Goal: Use online tool/utility: Utilize a website feature to perform a specific function

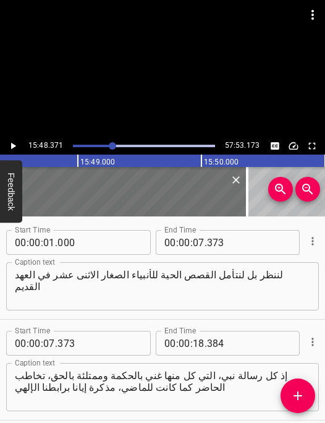
scroll to position [8070, 0]
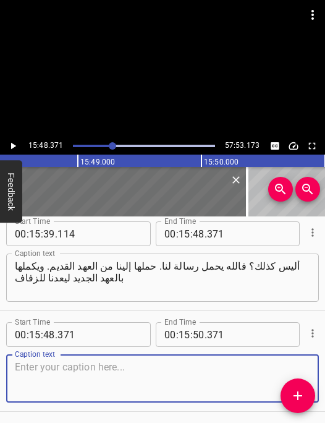
paste textarea "موضوع سفر هوشع وهدفه. لقد كُتبت بالكَلَم لتُظهِر أمانة الله الثابتة نحو [GEOGRA…"
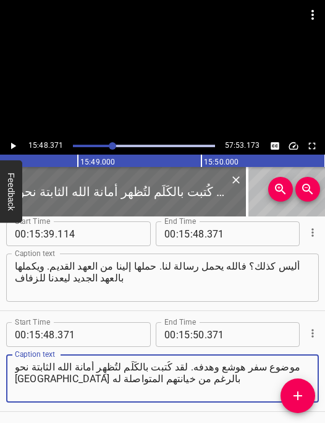
type textarea "موضوع سفر هوشع وهدفه. لقد كُتبت بالكَلَم لتُظهِر أمانة الله الثابتة نحو [GEOGRA…"
click at [12, 145] on icon "Play/Pause" at bounding box center [13, 146] width 5 height 7
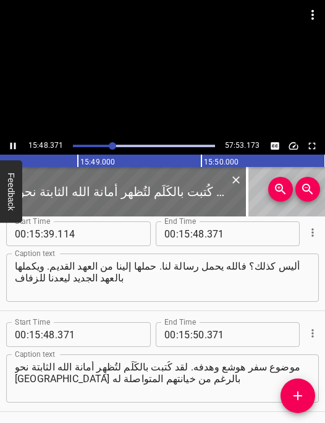
scroll to position [8114, 0]
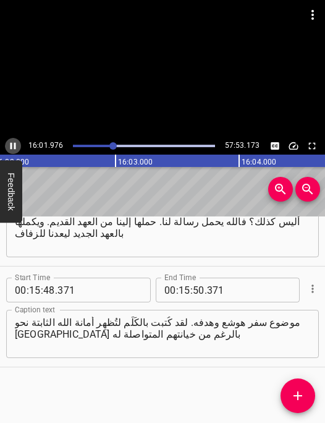
click at [12, 145] on icon "Play/Pause" at bounding box center [12, 145] width 11 height 11
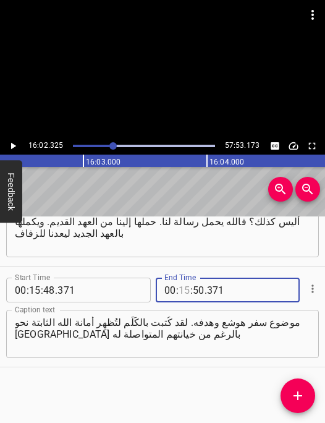
click at [182, 286] on input "number" at bounding box center [185, 290] width 12 height 25
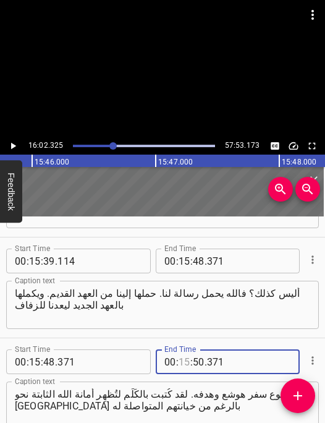
scroll to position [0, 116907]
type input "15"
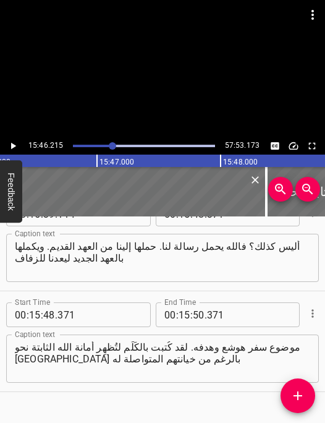
scroll to position [8114, 0]
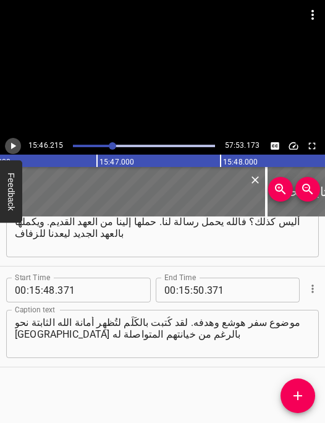
click at [12, 143] on icon "Play/Pause" at bounding box center [12, 145] width 11 height 11
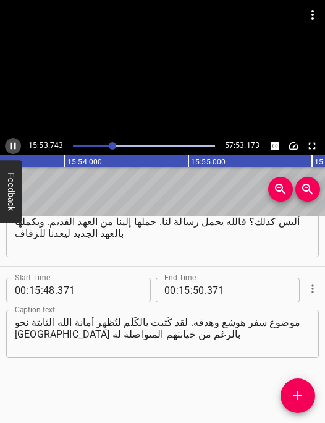
click at [12, 143] on icon "Play/Pause" at bounding box center [12, 145] width 11 height 11
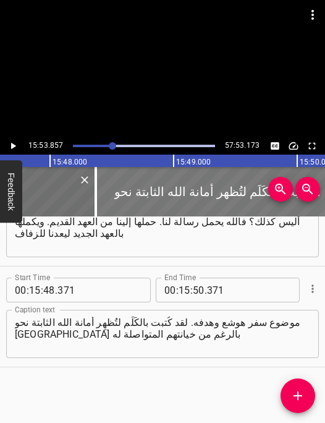
scroll to position [0, 117166]
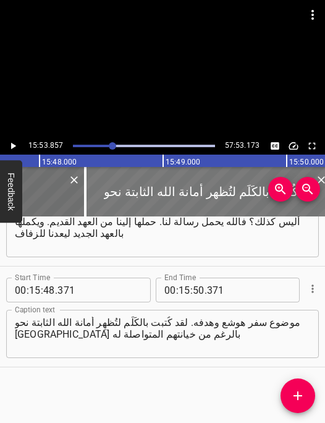
click at [121, 177] on div at bounding box center [208, 191] width 247 height 49
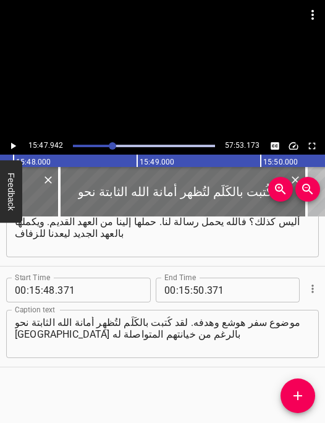
scroll to position [0, 117198]
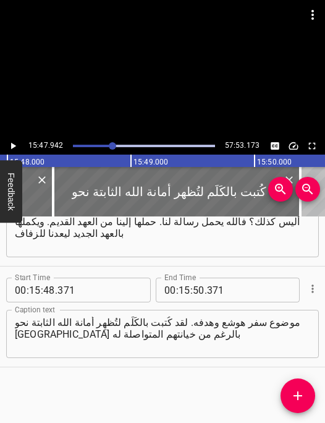
click at [11, 144] on icon "Play/Pause" at bounding box center [12, 145] width 11 height 11
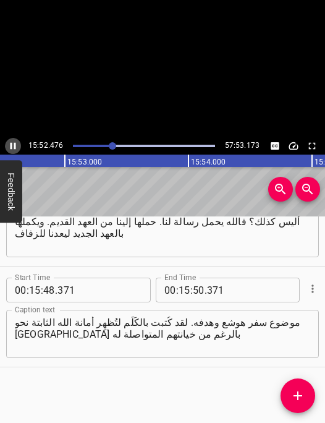
click at [11, 144] on icon "Play/Pause" at bounding box center [14, 146] width 6 height 7
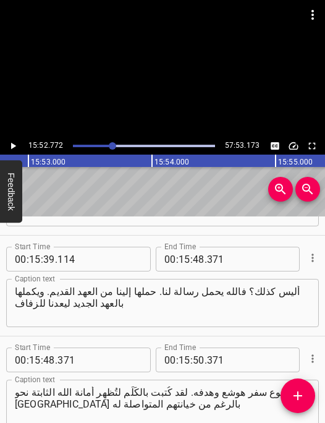
scroll to position [8042, 0]
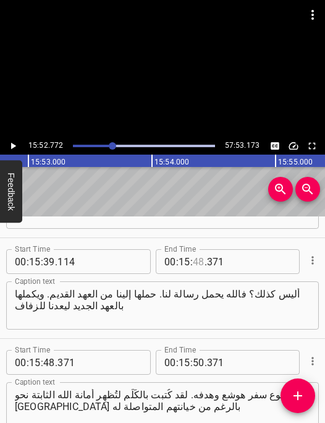
click at [203, 262] on input "number" at bounding box center [199, 261] width 12 height 25
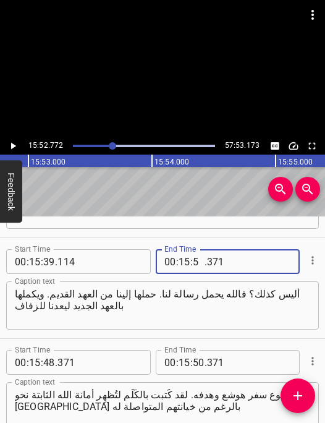
type input "52"
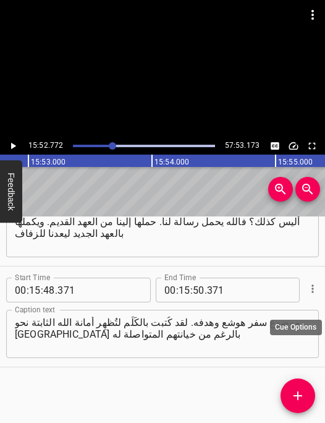
type input "772"
click at [312, 291] on icon "Cue Options" at bounding box center [313, 288] width 2 height 8
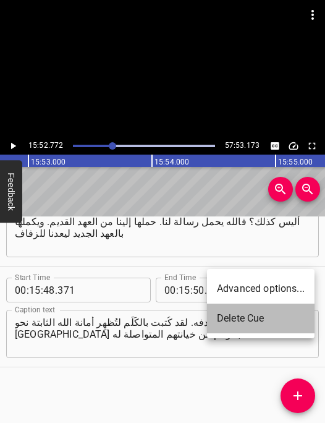
click at [267, 316] on li "Delete Cue" at bounding box center [261, 319] width 108 height 30
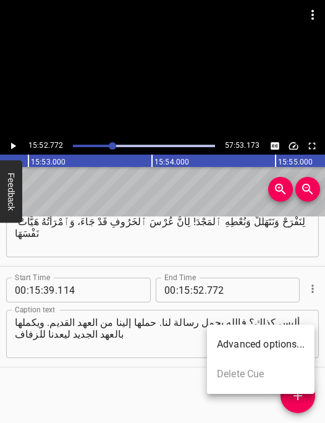
scroll to position [8013, 0]
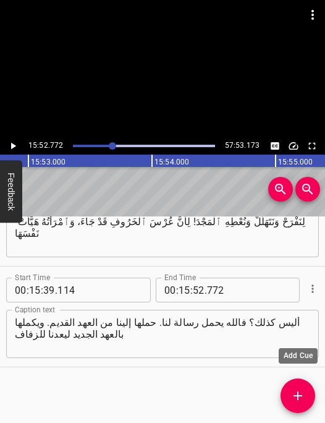
click at [295, 389] on icon "Add Cue" at bounding box center [298, 395] width 15 height 15
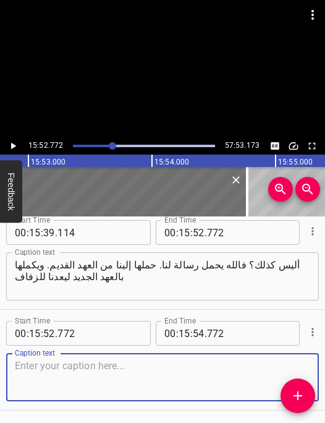
scroll to position [8114, 0]
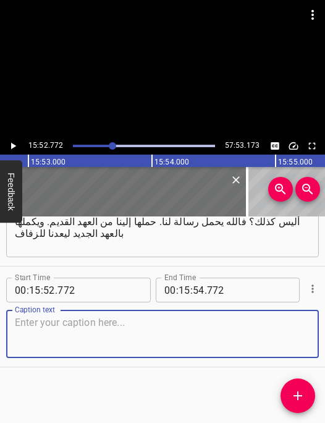
click at [96, 330] on textarea at bounding box center [162, 334] width 295 height 35
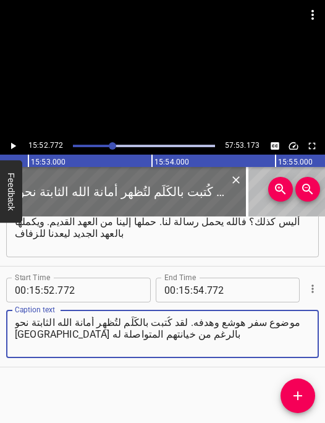
type textarea "موضوع سفر هوشع وهدفه. لقد كُتبت بالكَلَم لتُظهِر أمانة الله الثابتة نحو [GEOGRA…"
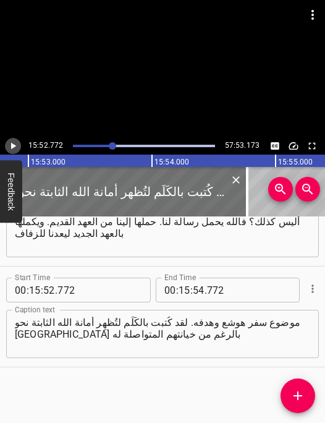
click at [15, 148] on icon "Play/Pause" at bounding box center [12, 145] width 11 height 11
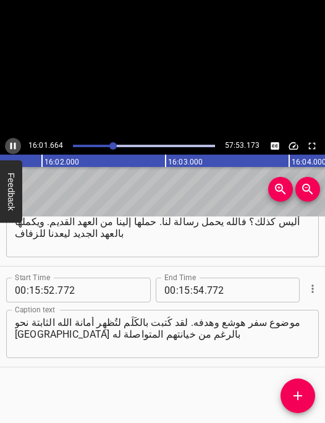
click at [15, 148] on icon "Play/Pause" at bounding box center [14, 146] width 6 height 7
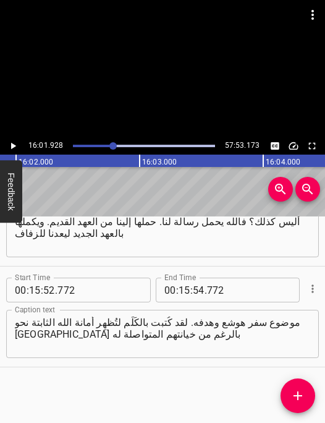
scroll to position [0, 118927]
click at [185, 289] on input "number" at bounding box center [185, 290] width 12 height 25
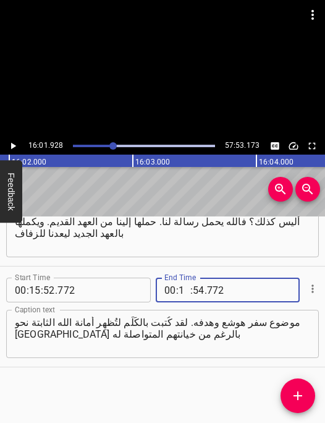
type input "16"
type input "01"
type input "928"
click at [295, 399] on icon "Add Cue" at bounding box center [298, 395] width 15 height 15
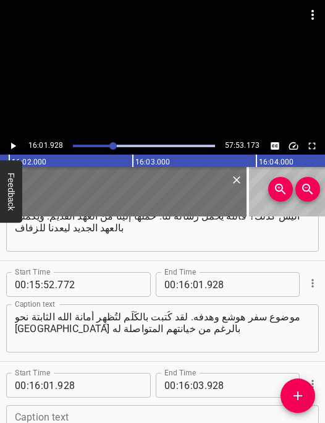
scroll to position [8215, 0]
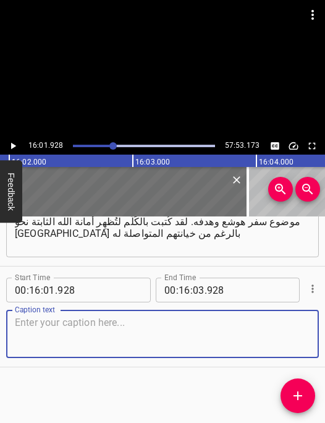
paste textarea "كذلك أُظهرت أمامهم في حياة هوشع الزوجية. لأي منكم تخيل نفسه نبيًا لله؟ كما تعلم…"
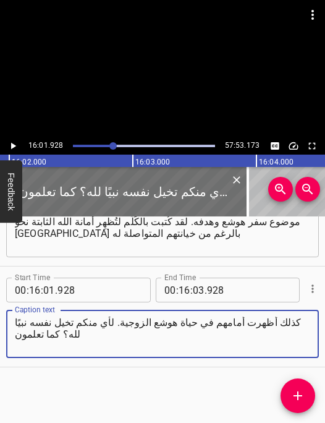
type textarea "كذلك أُظهرت أمامهم في حياة هوشع الزوجية. لأي منكم تخيل نفسه نبيًا لله؟ كما تعلم…"
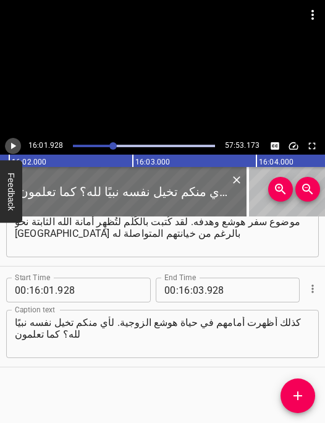
click at [13, 147] on icon "Play/Pause" at bounding box center [13, 146] width 5 height 7
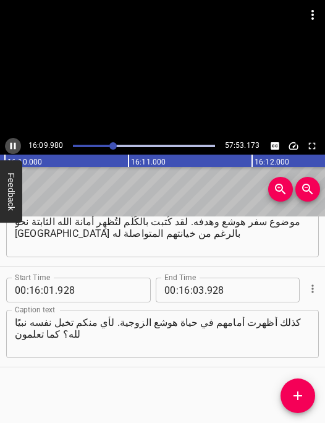
click at [13, 147] on icon "Play/Pause" at bounding box center [12, 145] width 11 height 11
click at [13, 147] on icon "Play/Pause" at bounding box center [13, 146] width 5 height 7
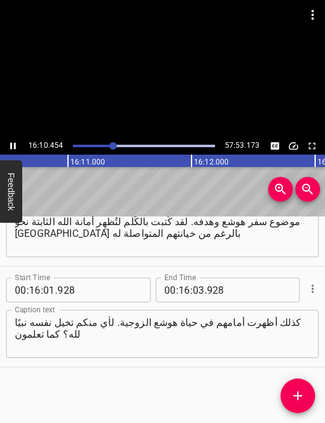
click at [13, 147] on icon "Play/Pause" at bounding box center [12, 145] width 11 height 11
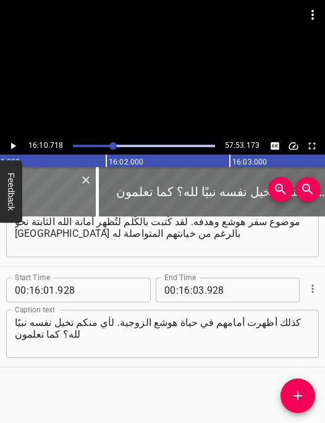
scroll to position [0, 118821]
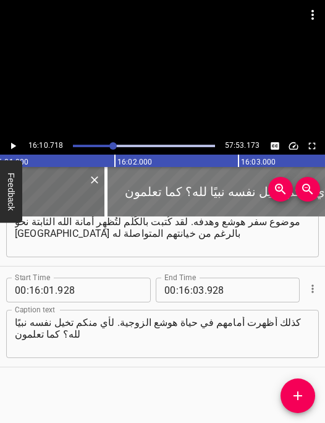
click at [136, 184] on div at bounding box center [229, 191] width 247 height 49
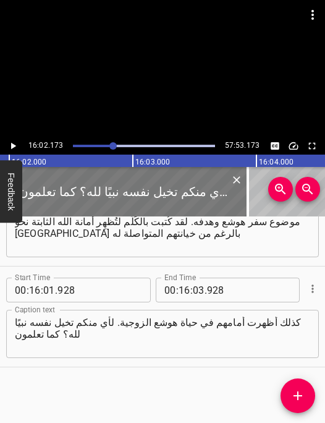
scroll to position [0, 118957]
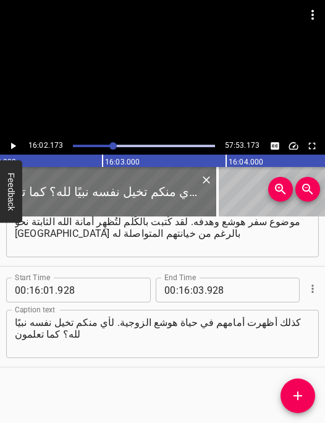
click at [12, 145] on icon "Play/Pause" at bounding box center [13, 146] width 5 height 7
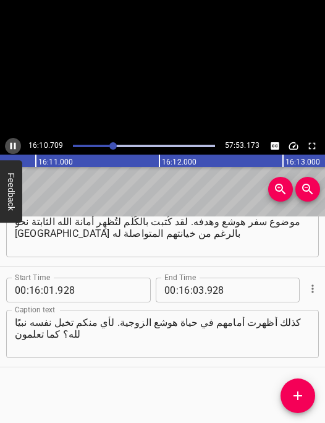
click at [12, 145] on icon "Play/Pause" at bounding box center [12, 145] width 11 height 11
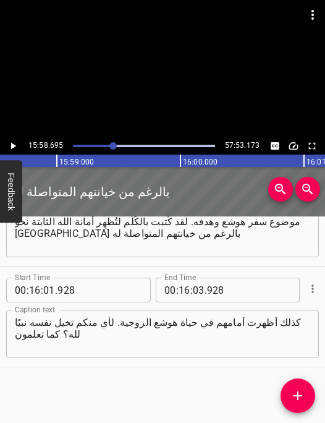
scroll to position [0, 118527]
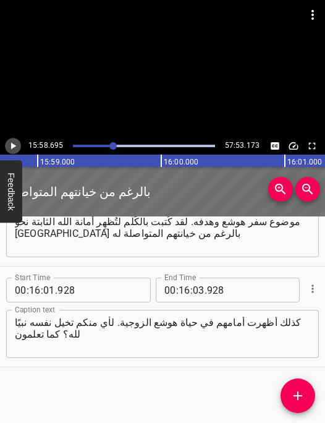
click at [13, 145] on icon "Play/Pause" at bounding box center [13, 146] width 5 height 7
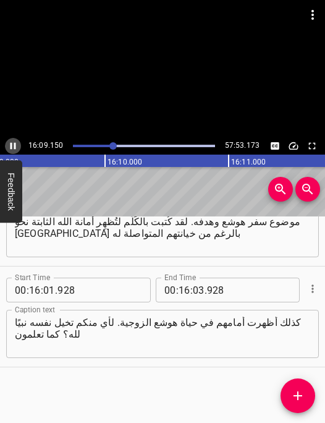
click at [13, 145] on icon "Play/Pause" at bounding box center [12, 145] width 11 height 11
click at [13, 145] on icon "Play/Pause" at bounding box center [13, 146] width 5 height 7
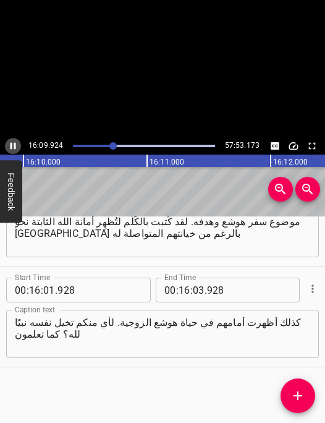
click at [13, 145] on icon "Play/Pause" at bounding box center [12, 145] width 11 height 11
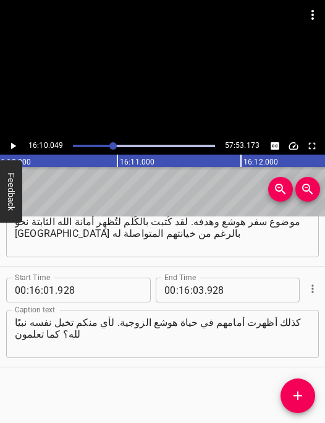
click at [13, 145] on icon "Play/Pause" at bounding box center [13, 146] width 5 height 7
click at [13, 145] on icon "Play/Pause" at bounding box center [12, 145] width 11 height 11
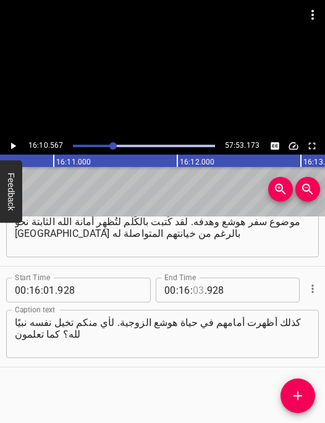
click at [198, 287] on input "number" at bounding box center [199, 290] width 12 height 25
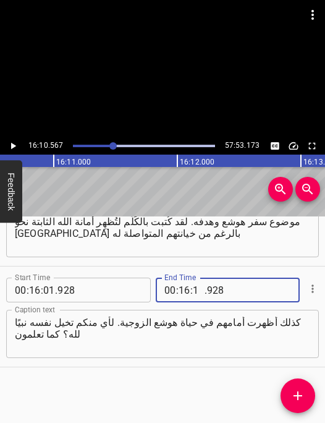
type input "10"
type input "567"
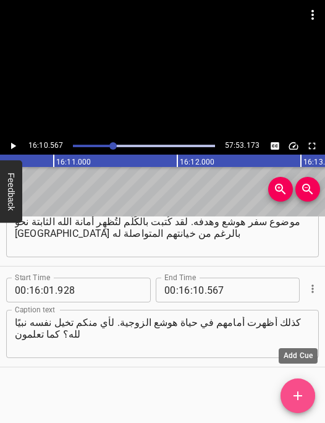
click at [294, 399] on icon "Add Cue" at bounding box center [298, 395] width 15 height 15
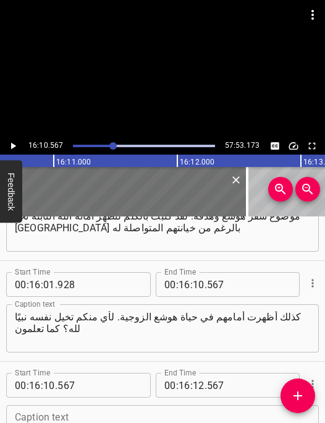
scroll to position [8316, 0]
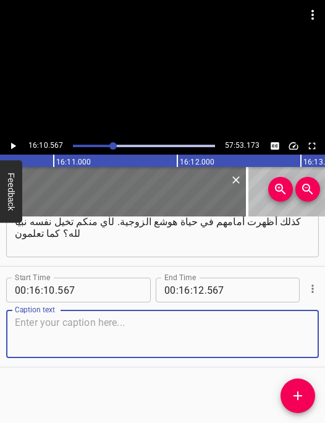
paste textarea "أن تكون نبيًا لله يعني أن تكون أرفع مكانة بعض الشيء من الآخرين. أليس كذلك؟ فأنت…"
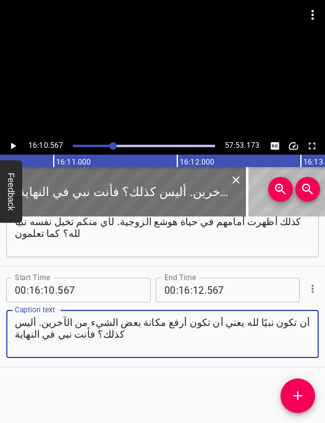
type textarea "أن تكون نبيًا لله يعني أن تكون أرفع مكانة بعض الشيء من الآخرين. أليس كذلك؟ فأنت…"
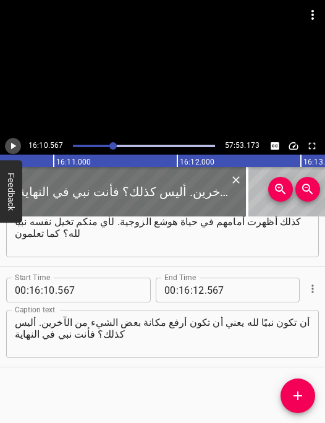
click at [14, 149] on icon "Play/Pause" at bounding box center [12, 145] width 11 height 11
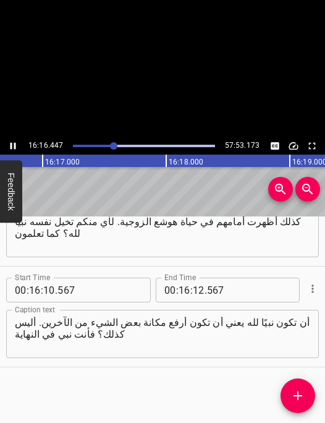
click at [14, 149] on icon "Play/Pause" at bounding box center [12, 145] width 11 height 11
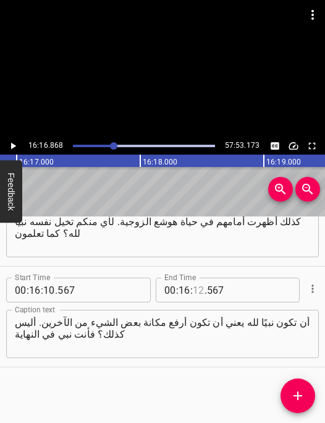
click at [202, 289] on input "number" at bounding box center [199, 290] width 12 height 25
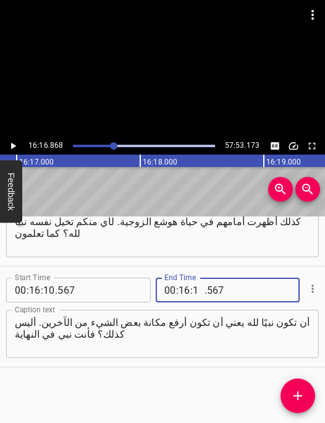
type input "16"
type input "868"
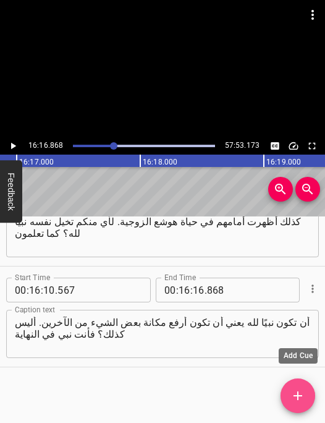
click at [302, 389] on icon "Add Cue" at bounding box center [298, 395] width 15 height 15
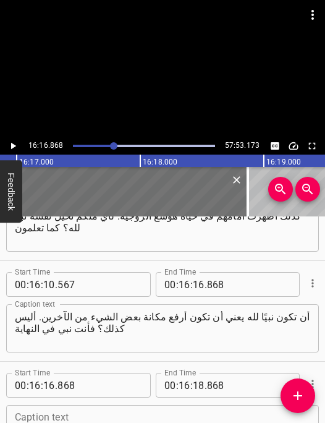
scroll to position [8416, 0]
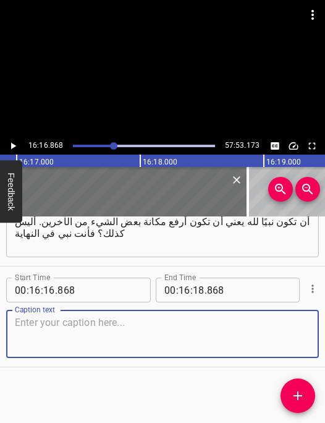
paste textarea "عليك أن تتولى أمور حياتك. عليك أن تنظم حياتك. عليك الحرص أن تتحلى بالجدية والال…"
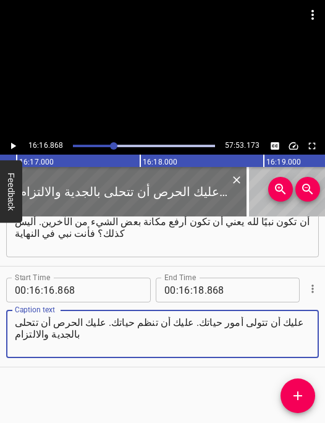
type textarea "عليك أن تتولى أمور حياتك. عليك أن تنظم حياتك. عليك الحرص أن تتحلى بالجدية والال…"
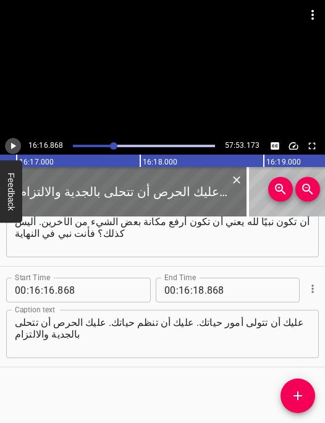
click at [13, 143] on icon "Play/Pause" at bounding box center [13, 146] width 5 height 7
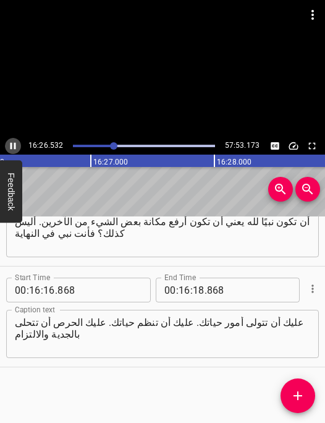
click at [13, 144] on icon "Play/Pause" at bounding box center [12, 145] width 11 height 11
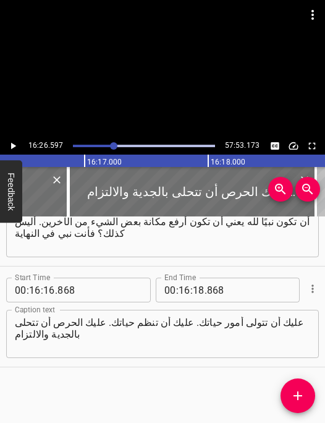
scroll to position [0, 120700]
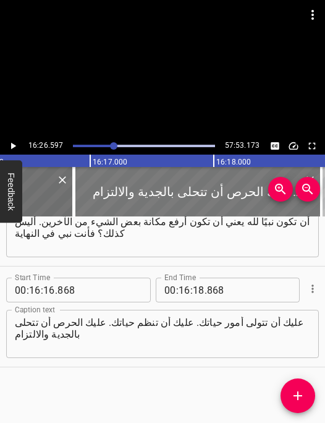
click at [112, 195] on div at bounding box center [197, 191] width 247 height 49
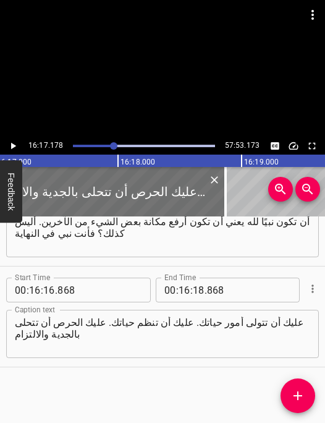
scroll to position [0, 120812]
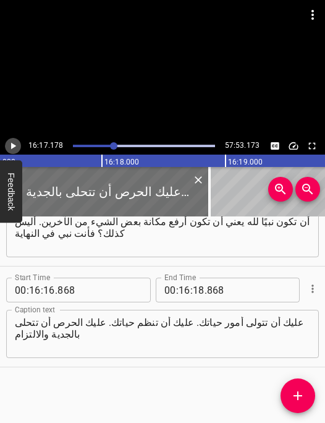
click at [14, 148] on icon "Play/Pause" at bounding box center [12, 145] width 11 height 11
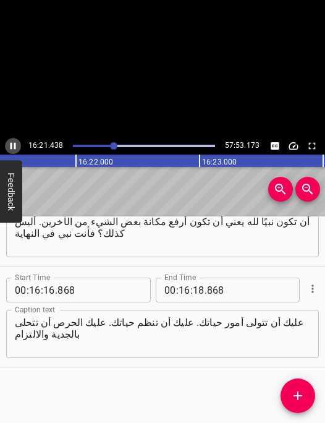
click at [14, 148] on icon "Play/Pause" at bounding box center [14, 146] width 6 height 7
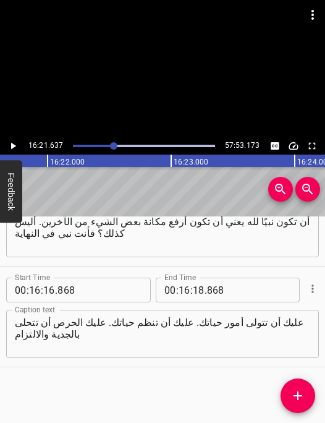
scroll to position [0, 121364]
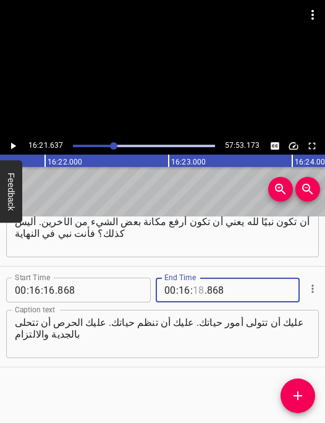
click at [202, 286] on input "number" at bounding box center [199, 290] width 12 height 25
type input "21"
type input "637"
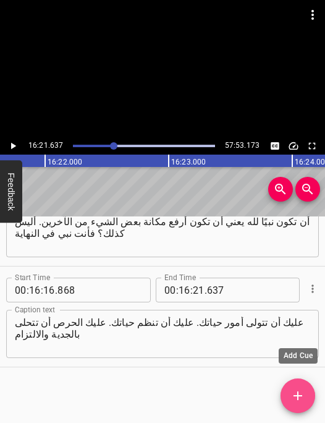
click at [300, 397] on icon "Add Cue" at bounding box center [298, 395] width 15 height 15
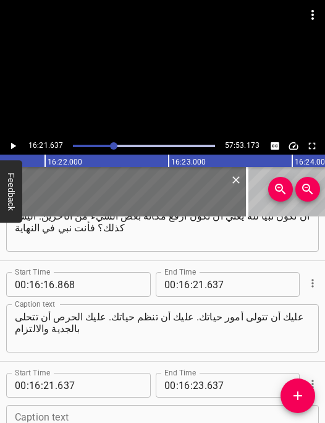
scroll to position [8517, 0]
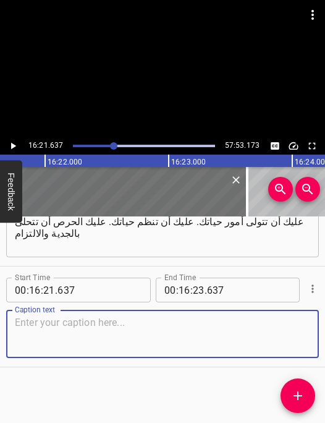
paste textarea "إلى كل من في لقاء المعسكر، ربما منكم من هو غير ملتزم طوال الوقت، أو من هو غير ج…"
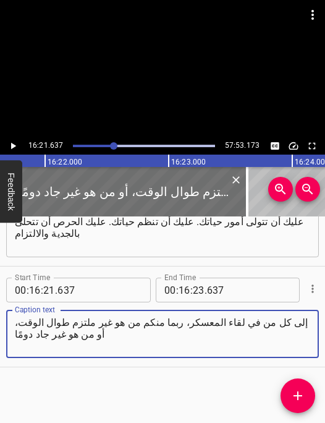
type textarea "إلى كل من في لقاء المعسكر، ربما منكم من هو غير ملتزم طوال الوقت، أو من هو غير ج…"
click at [14, 144] on icon "Play/Pause" at bounding box center [12, 145] width 11 height 11
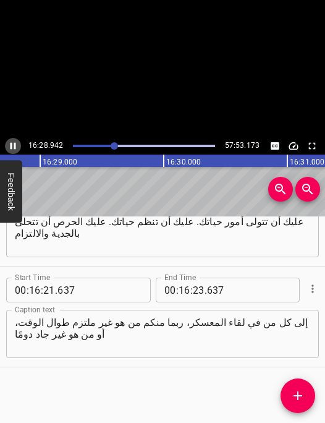
click at [14, 144] on icon "Play/Pause" at bounding box center [12, 145] width 11 height 11
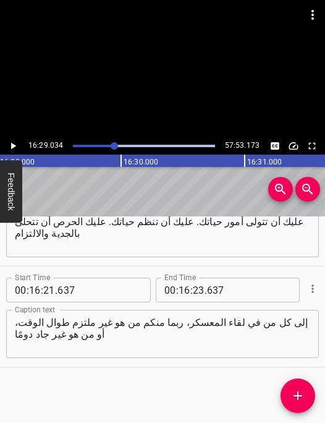
scroll to position [0, 122278]
click at [198, 291] on input "number" at bounding box center [199, 290] width 12 height 25
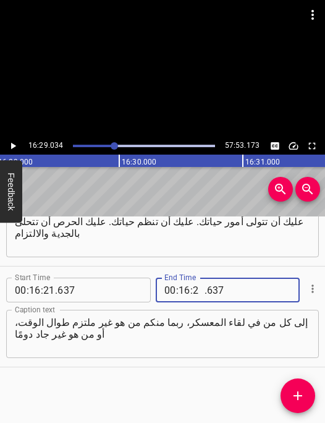
type input "29"
type input "034"
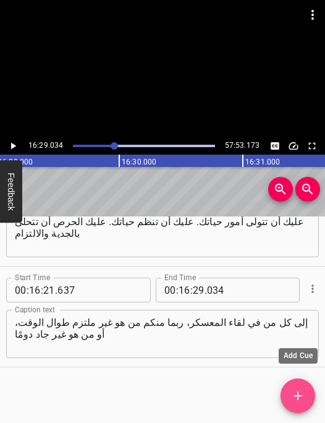
click at [296, 393] on icon "Add Cue" at bounding box center [298, 395] width 15 height 15
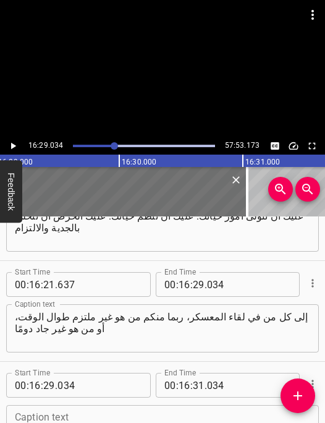
scroll to position [8618, 0]
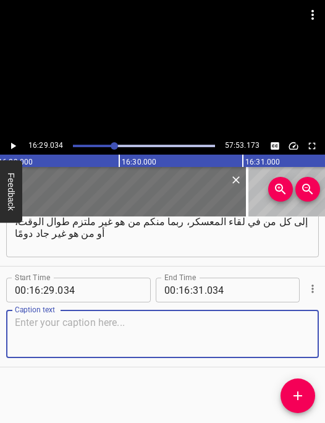
paste textarea "فأنا لست كذلك؛ لكن إنت كنت [DEMOGRAPHIC_DATA] فأنت جاد وملتزم طوال الوقت. أليس …"
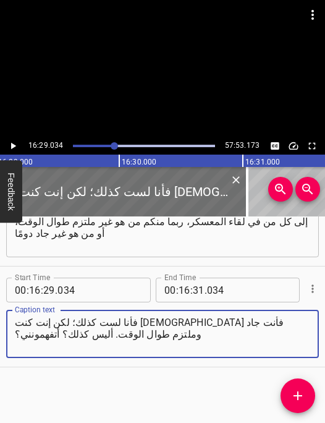
type textarea "فأنا لست كذلك؛ لكن إنت كنت [DEMOGRAPHIC_DATA] فأنت جاد وملتزم طوال الوقت. أليس …"
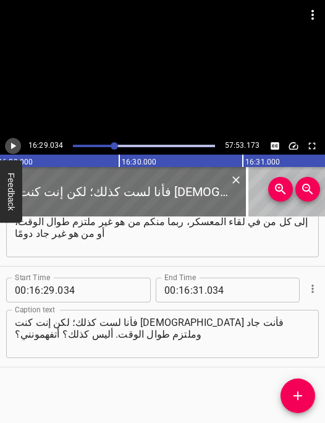
click at [10, 147] on icon "Play/Pause" at bounding box center [12, 145] width 11 height 11
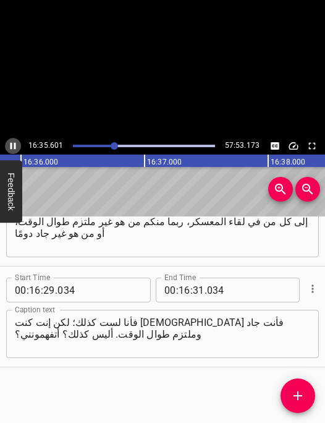
click at [10, 147] on icon "Play/Pause" at bounding box center [12, 145] width 11 height 11
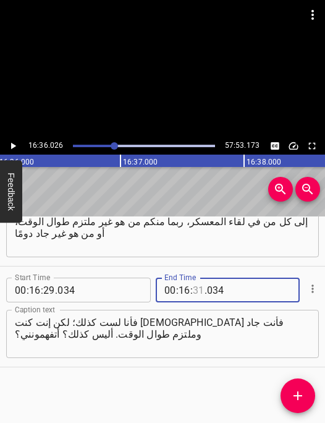
click at [201, 289] on input "number" at bounding box center [199, 290] width 12 height 25
type input "36"
type input "026"
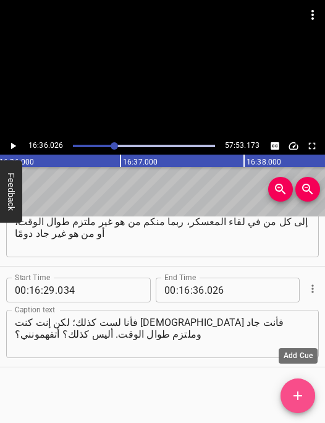
click at [303, 392] on icon "Add Cue" at bounding box center [298, 395] width 15 height 15
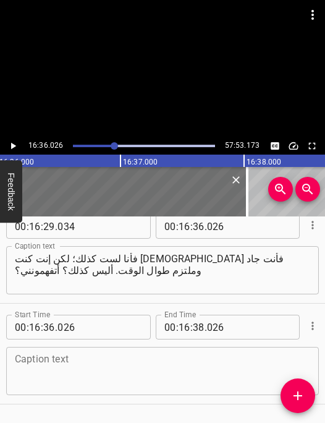
scroll to position [8719, 0]
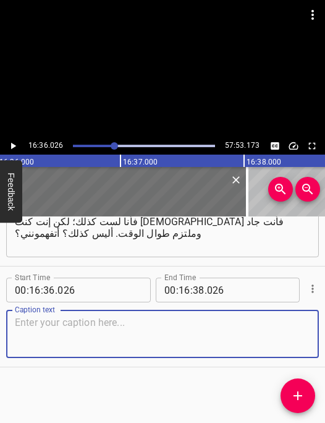
paste textarea "ٱذْهَبْ خُذْ لِنَفْسِكَ ٱمْرَأَةَ زِنًى. أقصد، لا أعرف حتى إن كنت أستطيع تقبل ا…"
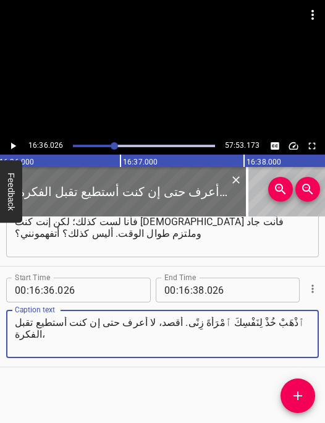
type textarea "ٱذْهَبْ خُذْ لِنَفْسِكَ ٱمْرَأَةَ زِنًى. أقصد، لا أعرف حتى إن كنت أستطيع تقبل ا…"
click at [9, 147] on icon "Play/Pause" at bounding box center [12, 145] width 11 height 11
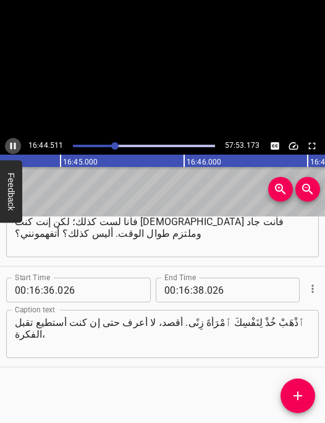
click at [9, 147] on icon "Play/Pause" at bounding box center [12, 145] width 11 height 11
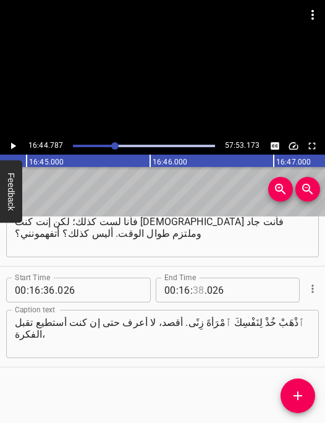
click at [197, 292] on input "number" at bounding box center [199, 290] width 12 height 25
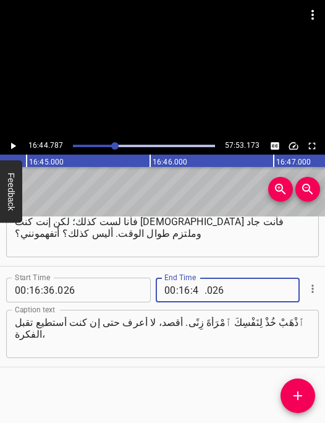
type input "44"
type input "787"
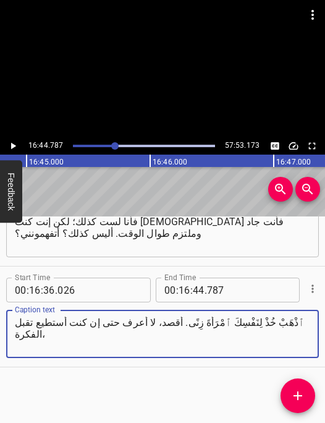
click at [273, 328] on textarea "ٱذْهَبْ خُذْ لِنَفْسِكَ ٱمْرَأَةَ زِنًى. أقصد، لا أعرف حتى إن كنت أستطيع تقبل ا…" at bounding box center [162, 334] width 295 height 35
type textarea "ٱذْهَبْ خُذْ لِنَفْسِكَ ٱمْرَأَةَ زِنًى. أقصد، لا أعرف حتى إن كنت أستطيع تقبل ا…"
click at [301, 399] on icon "Add Cue" at bounding box center [298, 395] width 15 height 15
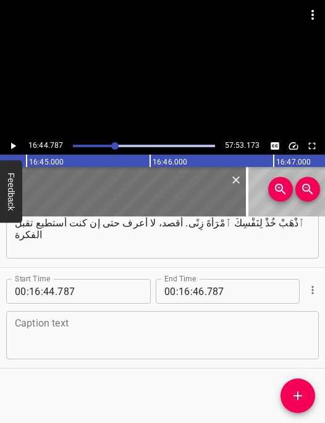
scroll to position [8819, 0]
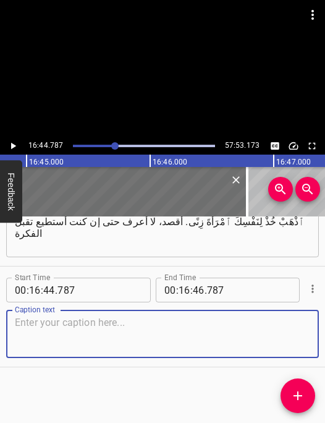
paste textarea "لا أعرف حتى إن كنت أستطيع استيعابها. ٱذْهَبْ خُذْ لِنَفْسِكَ ٱمْرَأَةَ زِنًى. ب…"
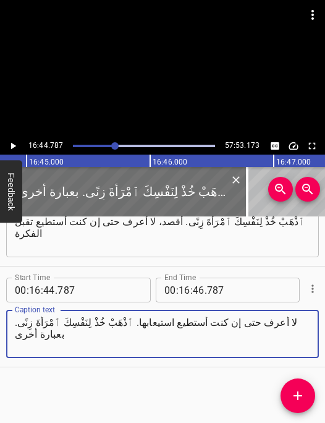
type textarea "لا أعرف حتى إن كنت أستطيع استيعابها. ٱذْهَبْ خُذْ لِنَفْسِكَ ٱمْرَأَةَ زِنًى. ب…"
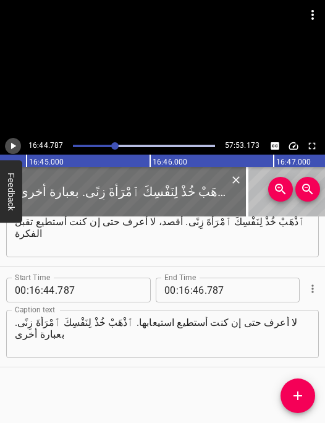
click at [14, 145] on icon "Play/Pause" at bounding box center [13, 146] width 5 height 7
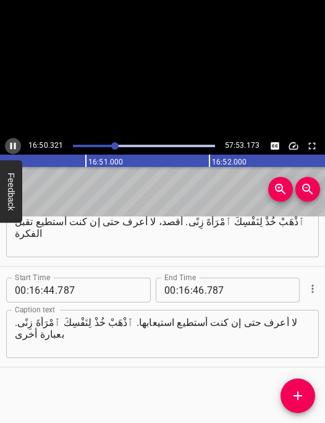
click at [14, 145] on icon "Play/Pause" at bounding box center [12, 145] width 11 height 11
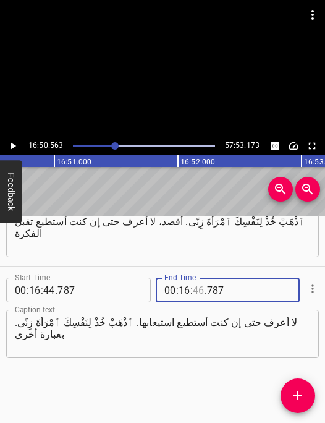
click at [200, 289] on input "number" at bounding box center [199, 290] width 12 height 25
type input "50"
type input "563"
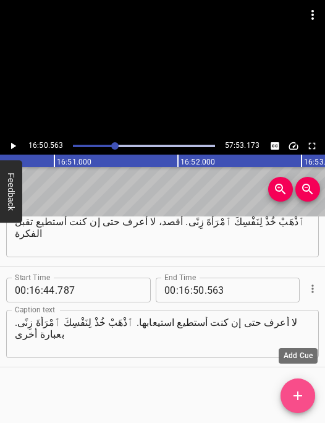
click at [295, 404] on button "Add Cue" at bounding box center [298, 395] width 35 height 35
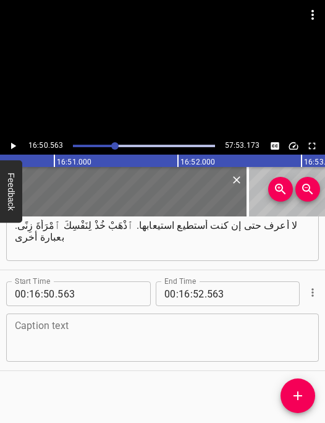
scroll to position [8920, 0]
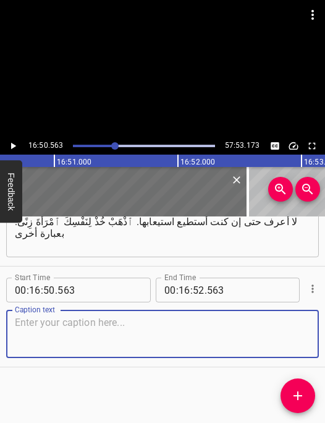
paste textarea "كان أحيانًا يُدعى أنبياء [DEMOGRAPHIC_DATA] لتوضيح العلاقة بين [DEMOGRAPHIC_DAT…"
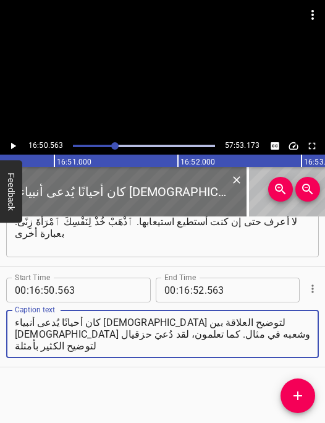
type textarea "كان أحيانًا يُدعى أنبياء [DEMOGRAPHIC_DATA] لتوضيح العلاقة بين [DEMOGRAPHIC_DAT…"
click at [9, 145] on icon "Play/Pause" at bounding box center [12, 145] width 11 height 11
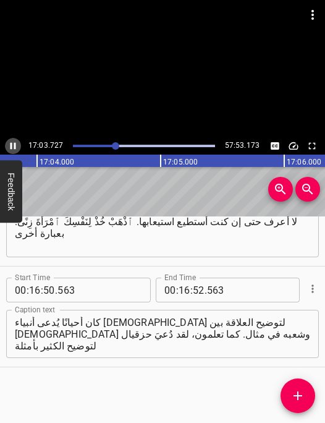
click at [9, 145] on icon "Play/Pause" at bounding box center [12, 145] width 11 height 11
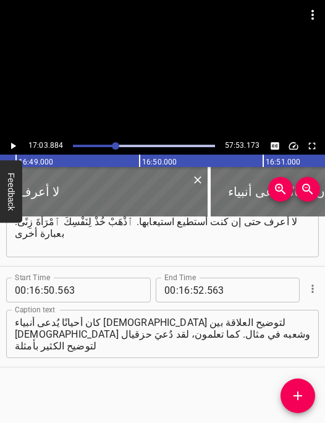
scroll to position [0, 124709]
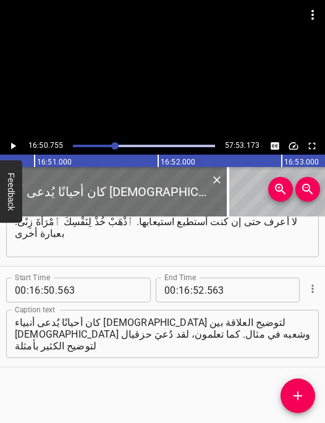
scroll to position [0, 124964]
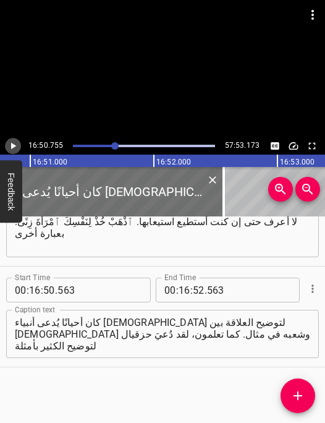
click at [15, 143] on icon "Play/Pause" at bounding box center [12, 145] width 11 height 11
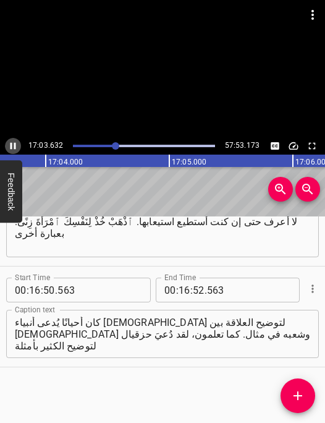
click at [14, 143] on icon "Play/Pause" at bounding box center [14, 146] width 6 height 7
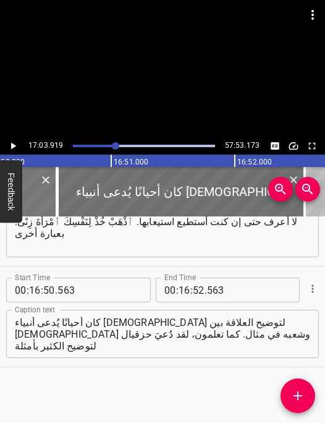
scroll to position [0, 124990]
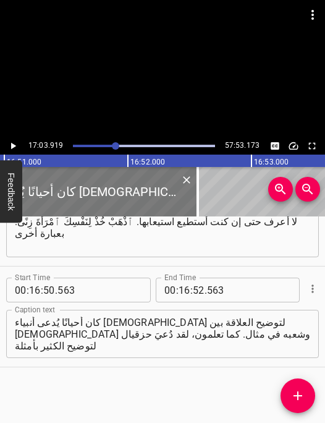
click at [85, 190] on div at bounding box center [74, 191] width 247 height 49
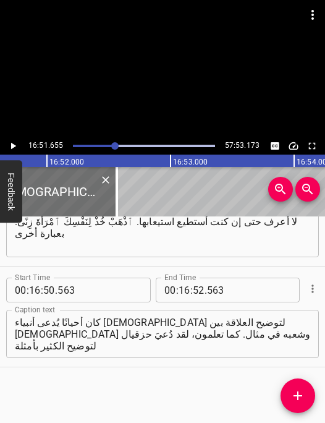
scroll to position [0, 125075]
click at [14, 142] on icon "Play/Pause" at bounding box center [12, 145] width 11 height 11
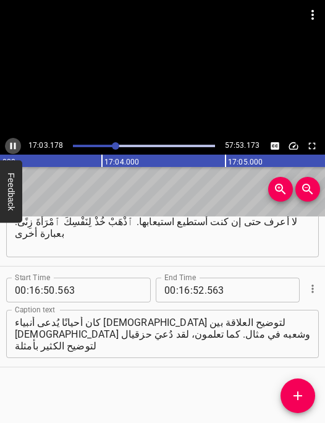
click at [13, 142] on icon "Play/Pause" at bounding box center [12, 145] width 11 height 11
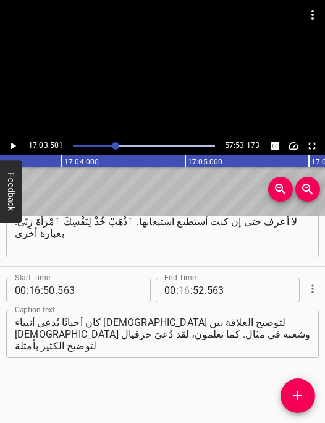
click at [186, 289] on input "number" at bounding box center [185, 290] width 12 height 25
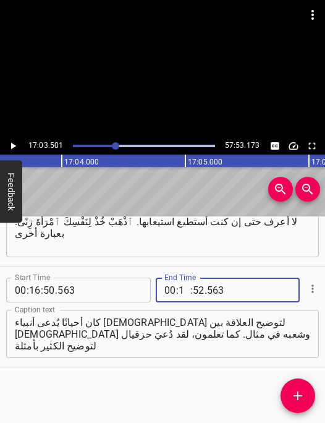
type input "17"
type input "03"
type input "501"
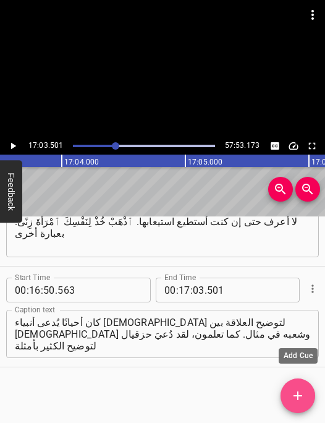
click at [295, 401] on icon "Add Cue" at bounding box center [298, 395] width 15 height 15
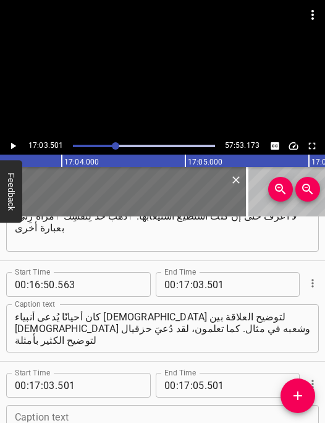
scroll to position [9021, 0]
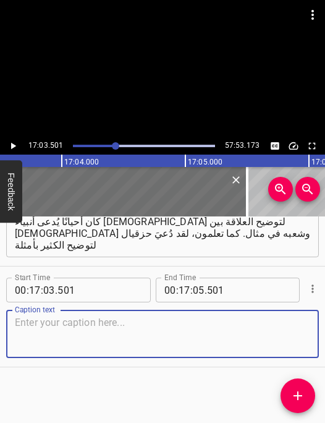
paste textarea "فأنا لا أريد دعوة حزقيال الآن، أريد دعوة هوشع. أتعلمون ما أقصده؟ أحدها كان أكل …"
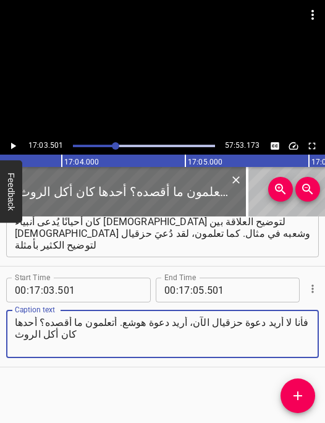
type textarea "فأنا لا أريد دعوة حزقيال الآن، أريد دعوة هوشع. أتعلمون ما أقصده؟ أحدها كان أكل …"
click at [13, 149] on icon "Play/Pause" at bounding box center [12, 145] width 11 height 11
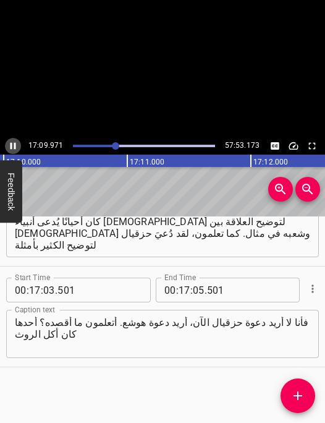
click at [13, 149] on icon "Play/Pause" at bounding box center [12, 145] width 11 height 11
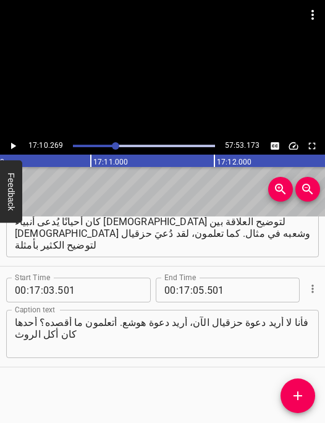
click at [13, 147] on icon "Play/Pause" at bounding box center [13, 146] width 5 height 7
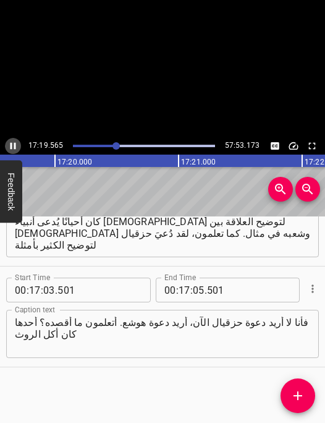
click at [13, 147] on icon "Play/Pause" at bounding box center [12, 145] width 11 height 11
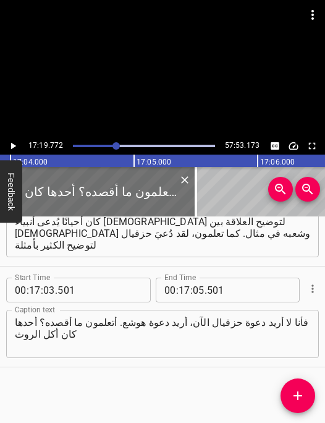
scroll to position [0, 126573]
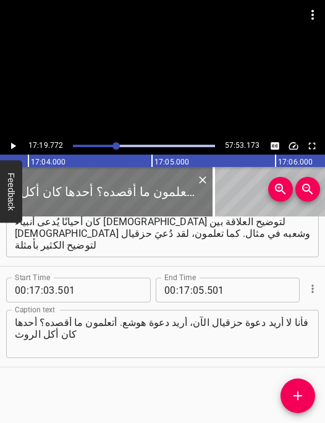
click at [104, 184] on div at bounding box center [90, 191] width 247 height 49
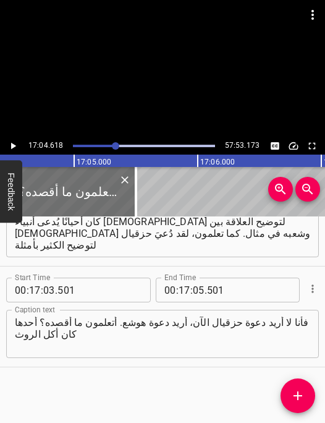
scroll to position [0, 126677]
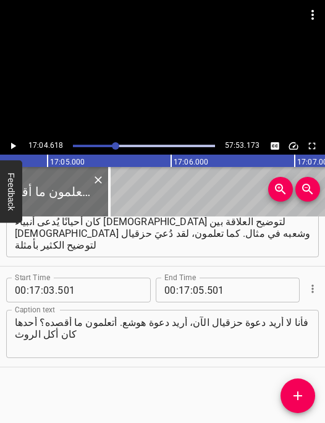
click at [12, 148] on icon "Play/Pause" at bounding box center [13, 146] width 5 height 7
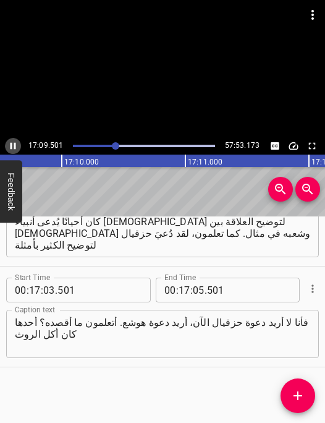
click at [12, 148] on icon "Play/Pause" at bounding box center [12, 145] width 11 height 11
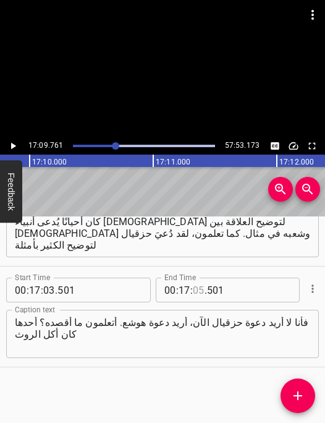
click at [193, 281] on input "number" at bounding box center [199, 290] width 12 height 25
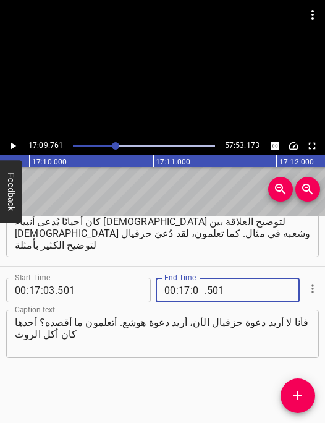
type input "09"
type input "6"
type input "501"
type input "09"
type input "761"
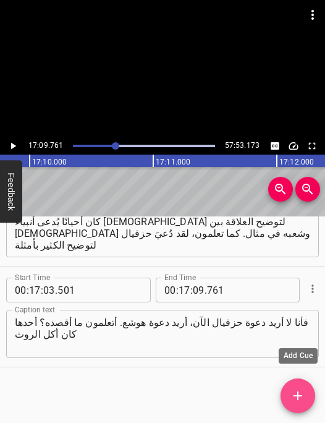
click at [295, 398] on icon "Add Cue" at bounding box center [298, 395] width 15 height 15
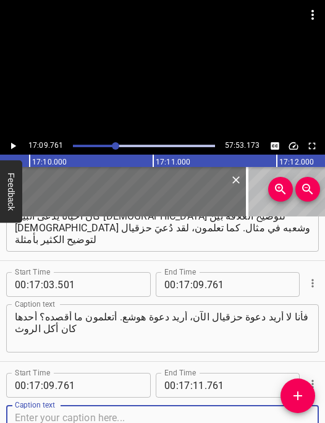
scroll to position [9122, 0]
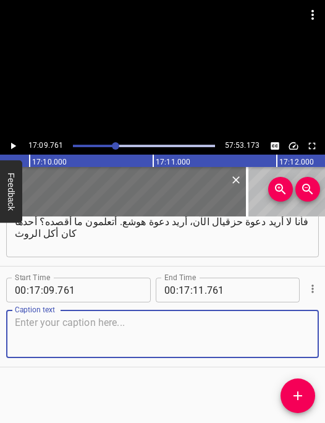
click at [118, 341] on textarea at bounding box center [162, 334] width 295 height 35
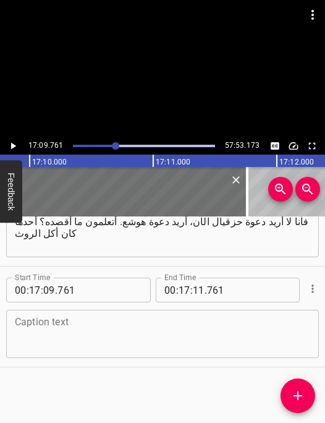
scroll to position [9104, 0]
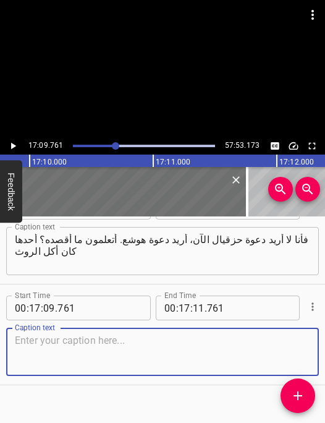
paste textarea "وآخر كان روحيًا، حسنًا، دعونا نعرض أمرًا عاطفيًا مثل زواج امرأة غير معروفة بالإ…"
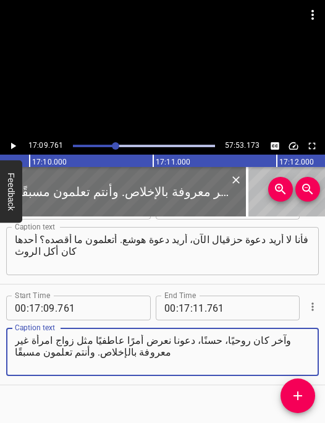
type textarea "وآخر كان روحيًا، حسنًا، دعونا نعرض أمرًا عاطفيًا مثل زواج امرأة غير معروفة بالإ…"
click at [12, 145] on icon "Play/Pause" at bounding box center [13, 146] width 5 height 7
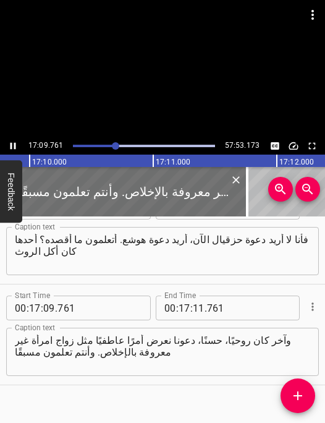
scroll to position [9122, 0]
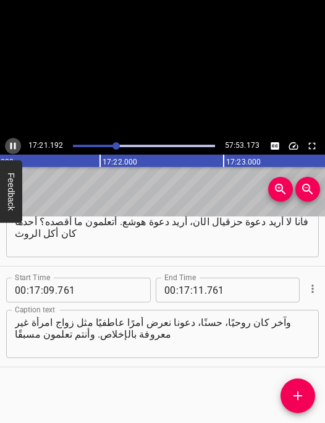
click at [12, 145] on icon "Play/Pause" at bounding box center [12, 145] width 11 height 11
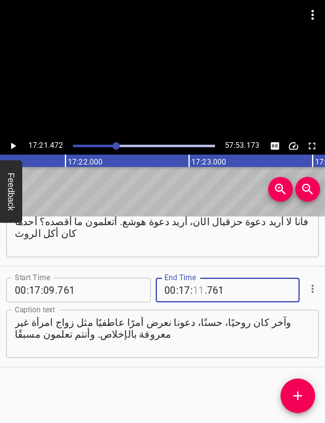
click at [195, 292] on input "number" at bounding box center [199, 290] width 12 height 25
type input "21"
type input "472"
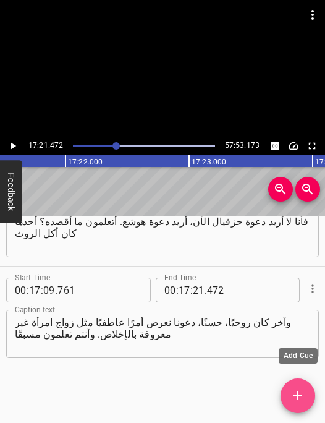
click at [294, 392] on icon "Add Cue" at bounding box center [298, 395] width 15 height 15
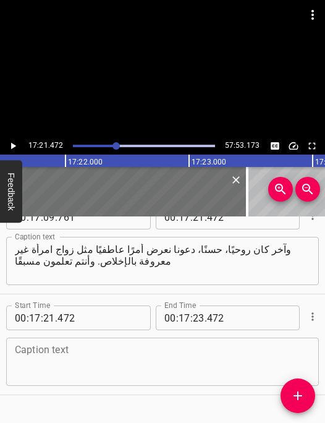
scroll to position [9222, 0]
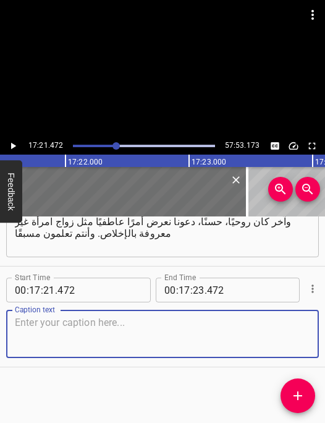
paste textarea "لكن قلب الله مكلوم على شعبه. وهذا ما يريد هوشع توضيحه. قلبي مكلوم عليك لعدم أما…"
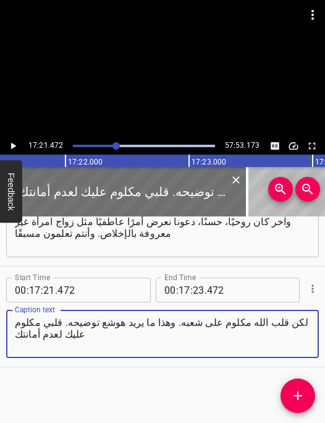
type textarea "لكن قلب الله مكلوم على شعبه. وهذا ما يريد هوشع توضيحه. قلبي مكلوم عليك لعدم أما…"
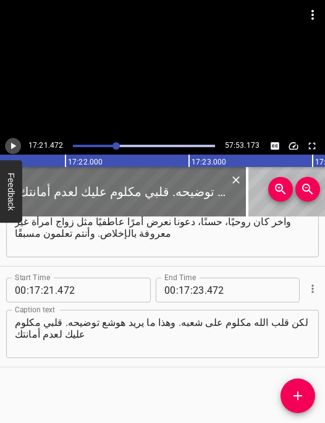
click at [13, 147] on icon "Play/Pause" at bounding box center [13, 146] width 5 height 7
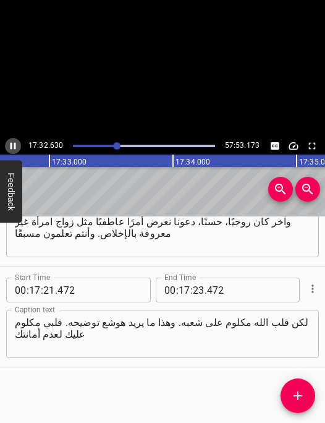
click at [13, 147] on icon "Play/Pause" at bounding box center [12, 145] width 11 height 11
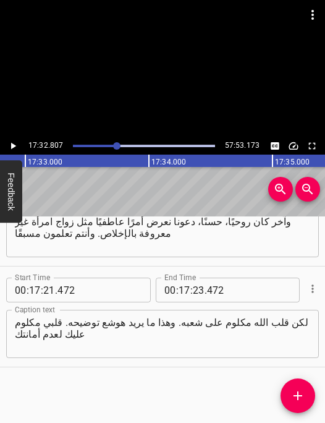
scroll to position [0, 130163]
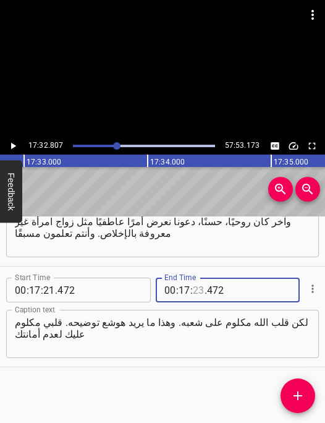
click at [199, 292] on input "number" at bounding box center [199, 290] width 12 height 25
type input "32"
type input "807"
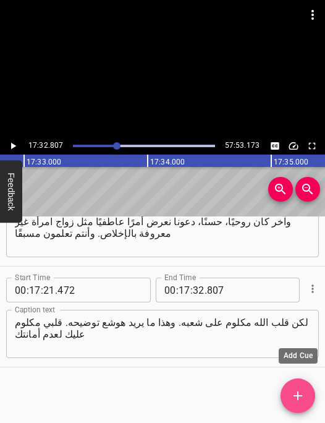
click at [299, 396] on icon "Add Cue" at bounding box center [298, 395] width 9 height 9
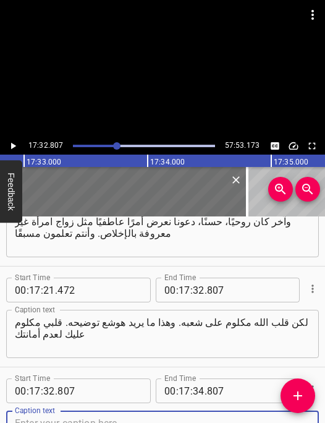
scroll to position [9228, 0]
